Goal: Transaction & Acquisition: Purchase product/service

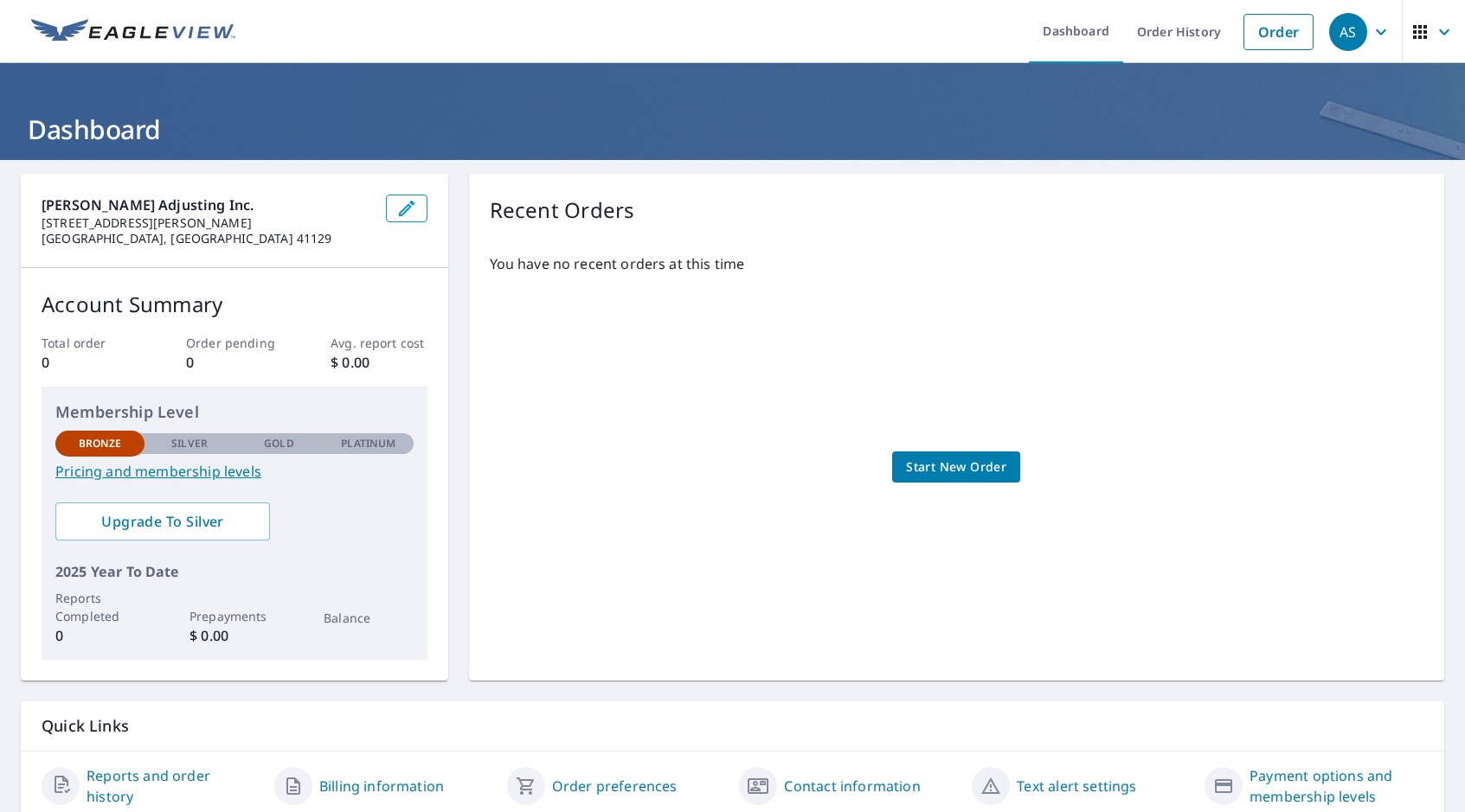
click at [179, 470] on link "Pricing and membership levels" at bounding box center [234, 471] width 358 height 21
click at [962, 465] on span "Start New Order" at bounding box center [957, 468] width 101 height 22
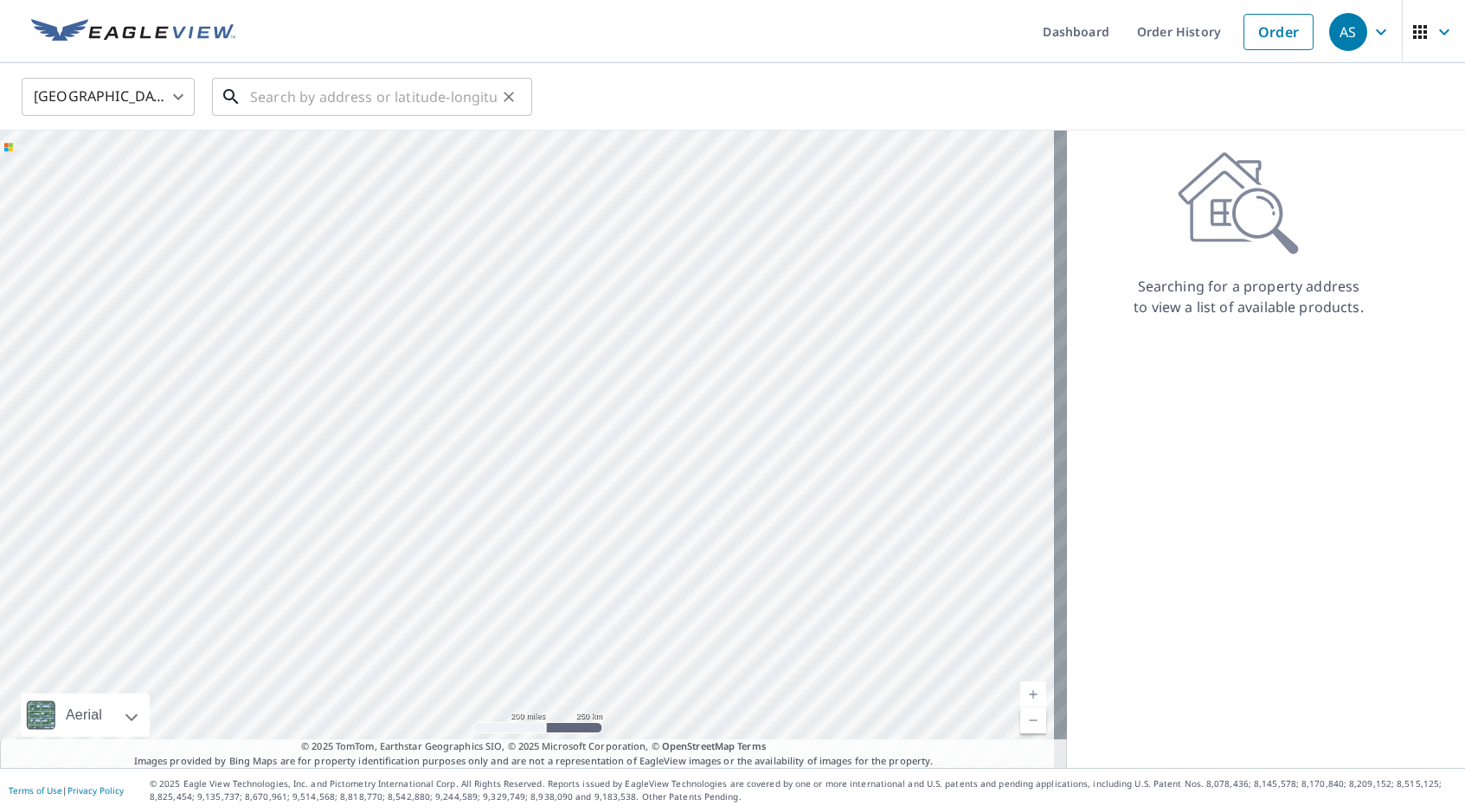
click at [370, 92] on input "text" at bounding box center [373, 97] width 247 height 48
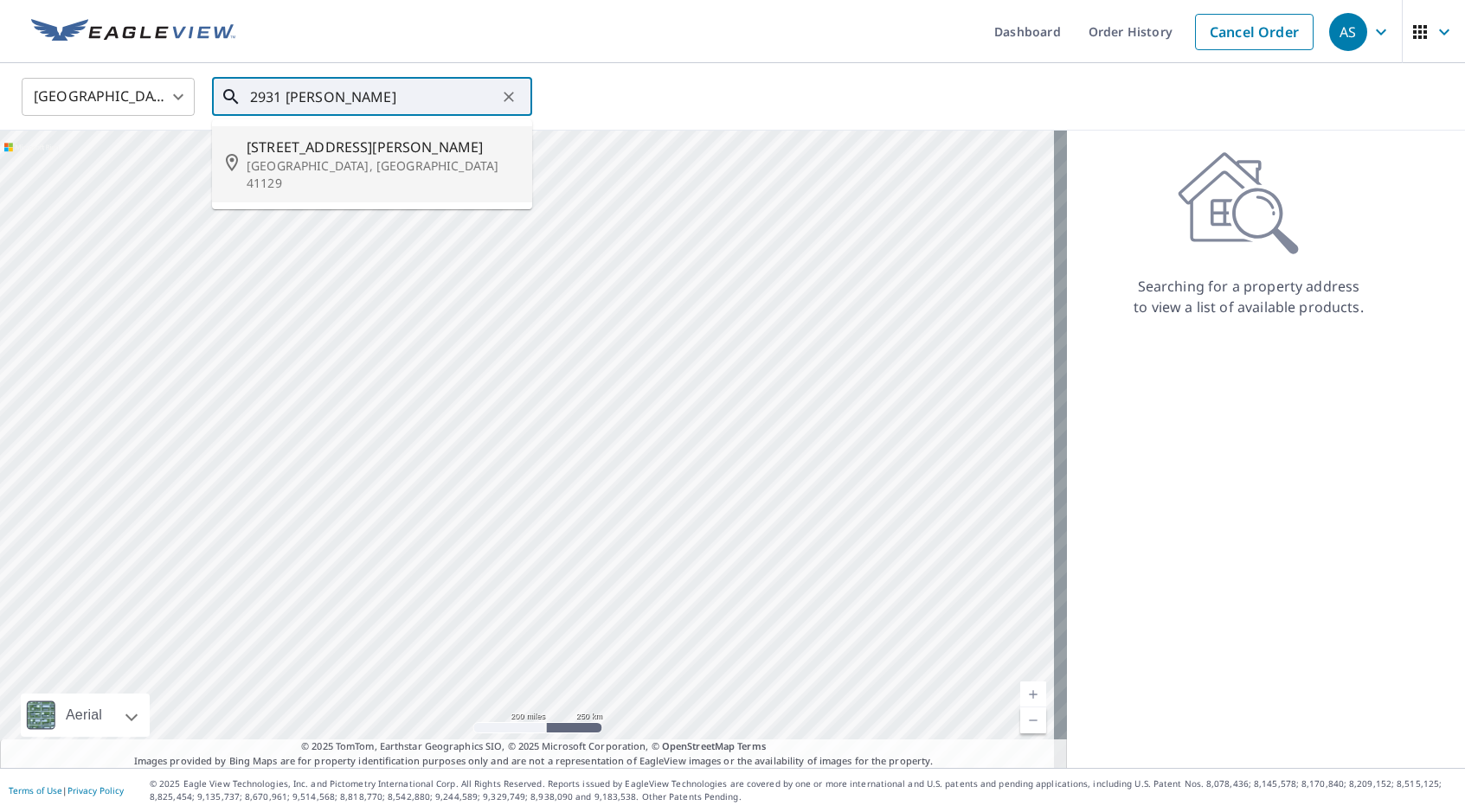
click at [327, 149] on span "2931 Hultz Rd" at bounding box center [382, 147] width 271 height 21
type input "2931 Hultz Rd Catlettsburg, KY 41129"
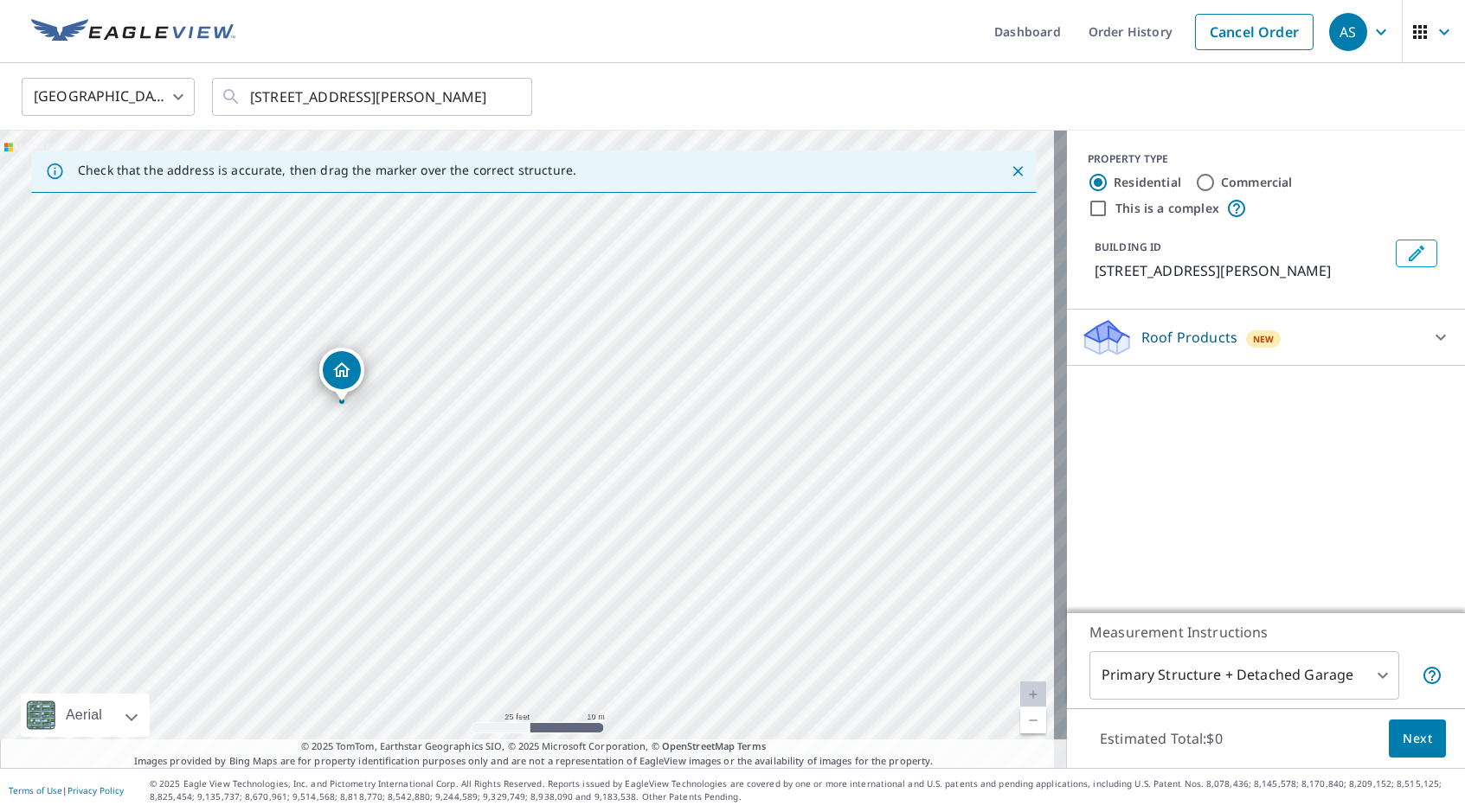
drag, startPoint x: 459, startPoint y: 442, endPoint x: 762, endPoint y: 607, distance: 345.0
click at [762, 607] on div "2931 Hultz Rd Catlettsburg, KY 41129" at bounding box center [533, 449] width 1067 height 637
drag, startPoint x: 347, startPoint y: 386, endPoint x: 465, endPoint y: 339, distance: 127.0
click at [1430, 331] on icon at bounding box center [1440, 336] width 21 height 21
drag, startPoint x: 873, startPoint y: 361, endPoint x: 868, endPoint y: 482, distance: 121.1
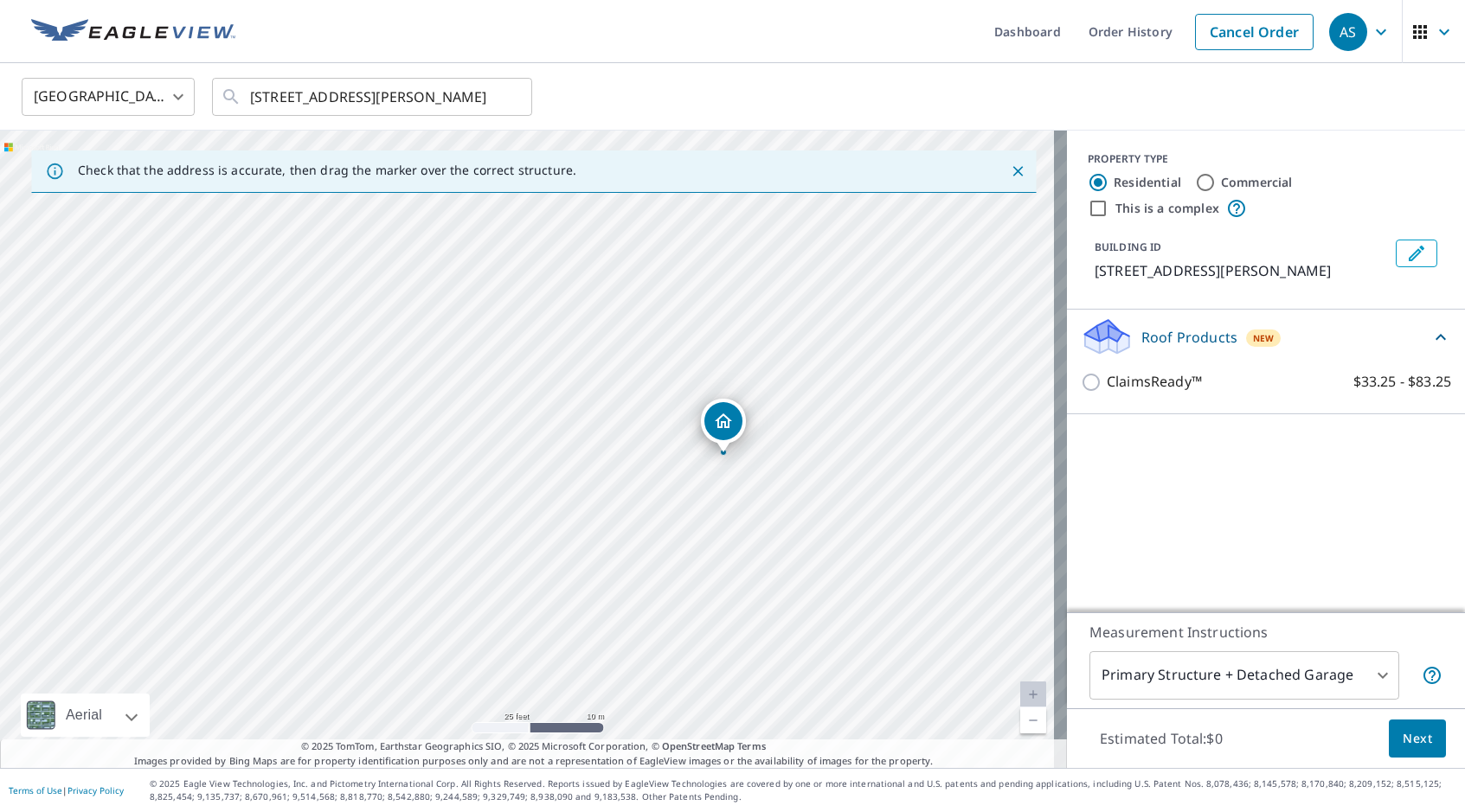
click at [868, 482] on div "2931 Hultz Rd Catlettsburg, KY 41129" at bounding box center [533, 449] width 1067 height 637
drag, startPoint x: 363, startPoint y: 574, endPoint x: 404, endPoint y: 416, distance: 163.2
click at [404, 416] on div "2931 Hultz Rd Catlettsburg, KY 41129" at bounding box center [533, 449] width 1067 height 637
